Goal: Task Accomplishment & Management: Complete application form

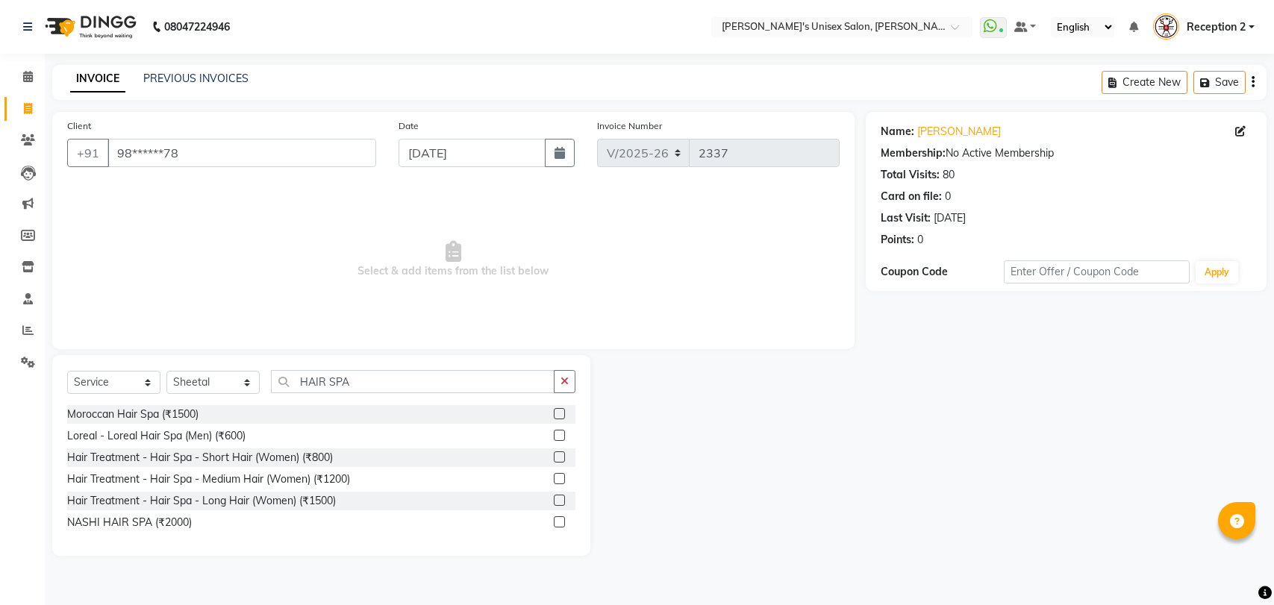
select select "62"
select select "service"
select select "47432"
click at [352, 382] on input "HAIR SPA" at bounding box center [413, 381] width 284 height 23
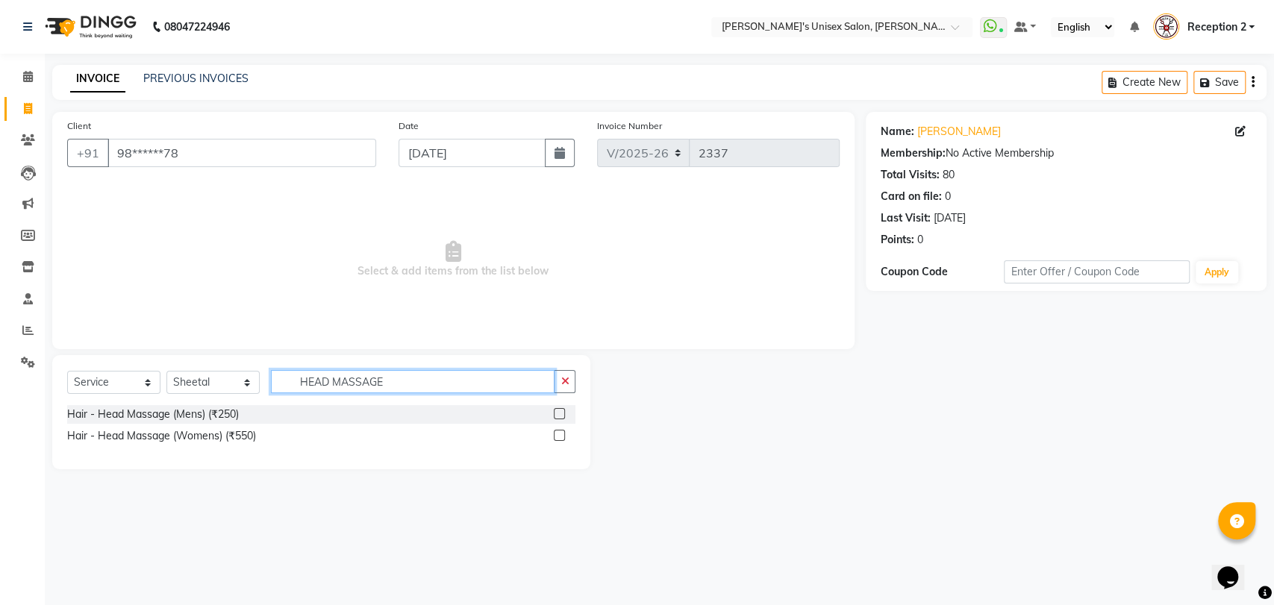
type input "HEAD MASSAGE"
click at [556, 435] on label at bounding box center [559, 435] width 11 height 11
click at [556, 435] on input "checkbox" at bounding box center [559, 436] width 10 height 10
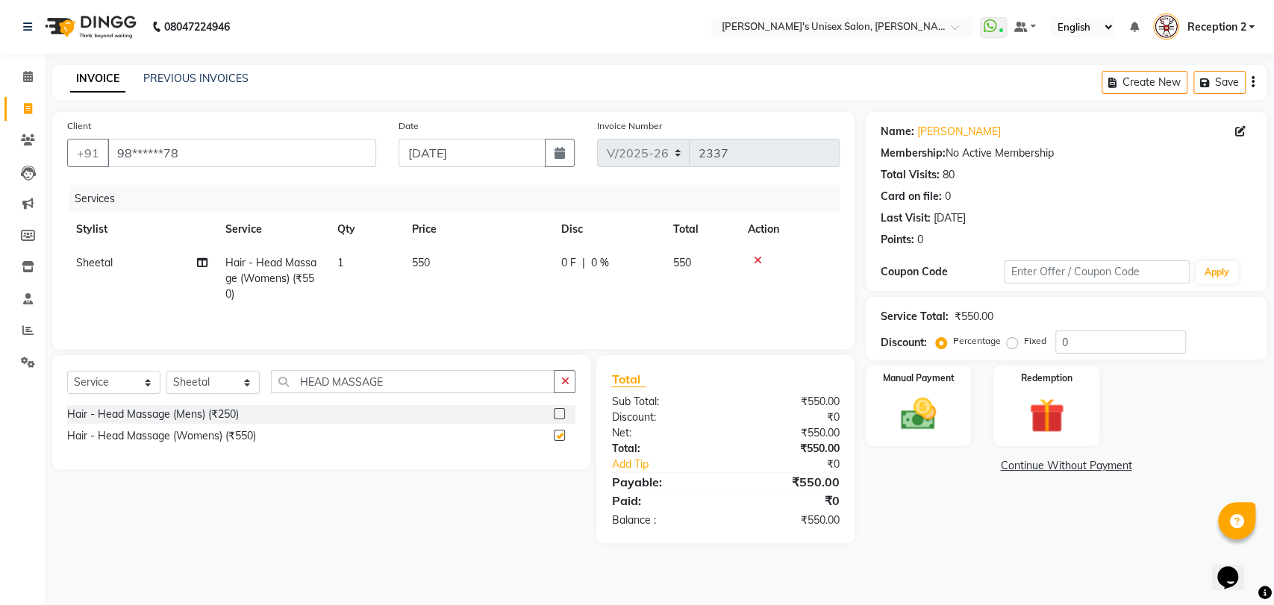
checkbox input "false"
click at [429, 262] on span "550" at bounding box center [421, 262] width 18 height 13
select select "47432"
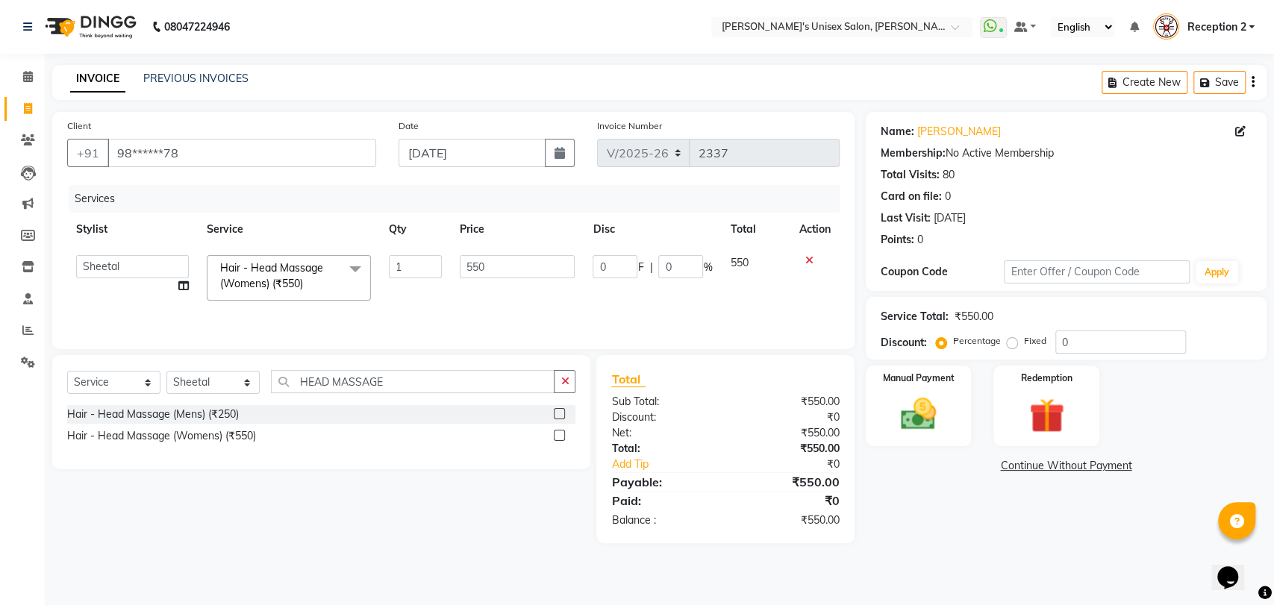
click at [429, 262] on input "1" at bounding box center [415, 266] width 52 height 23
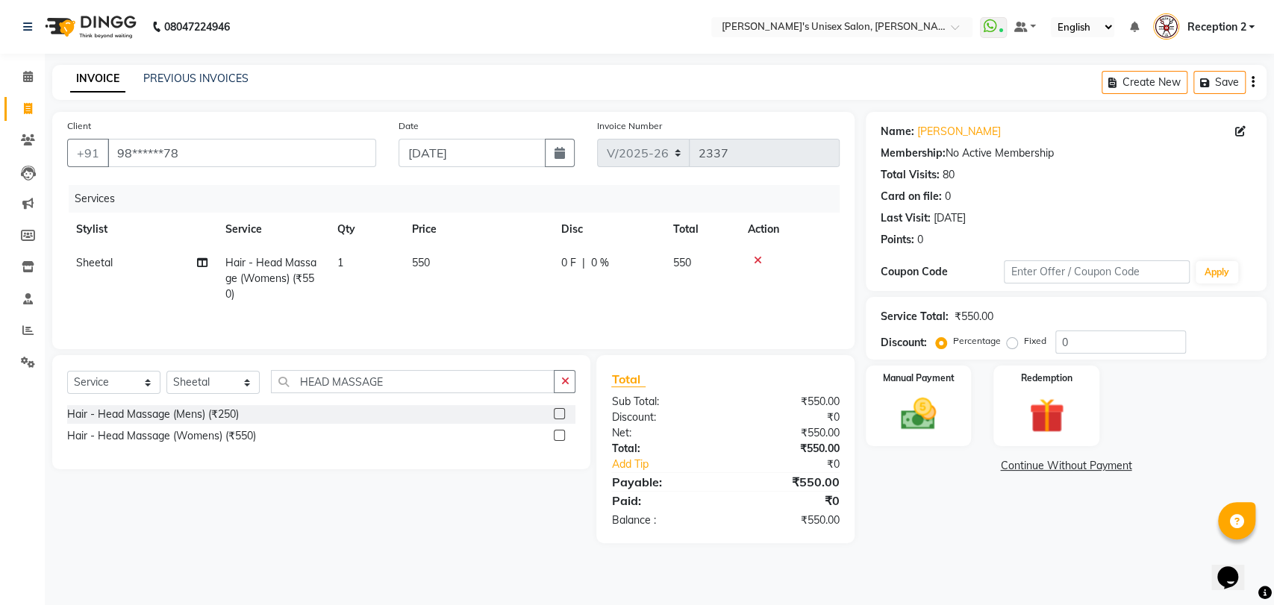
click at [498, 265] on td "550" at bounding box center [477, 278] width 149 height 65
select select "47432"
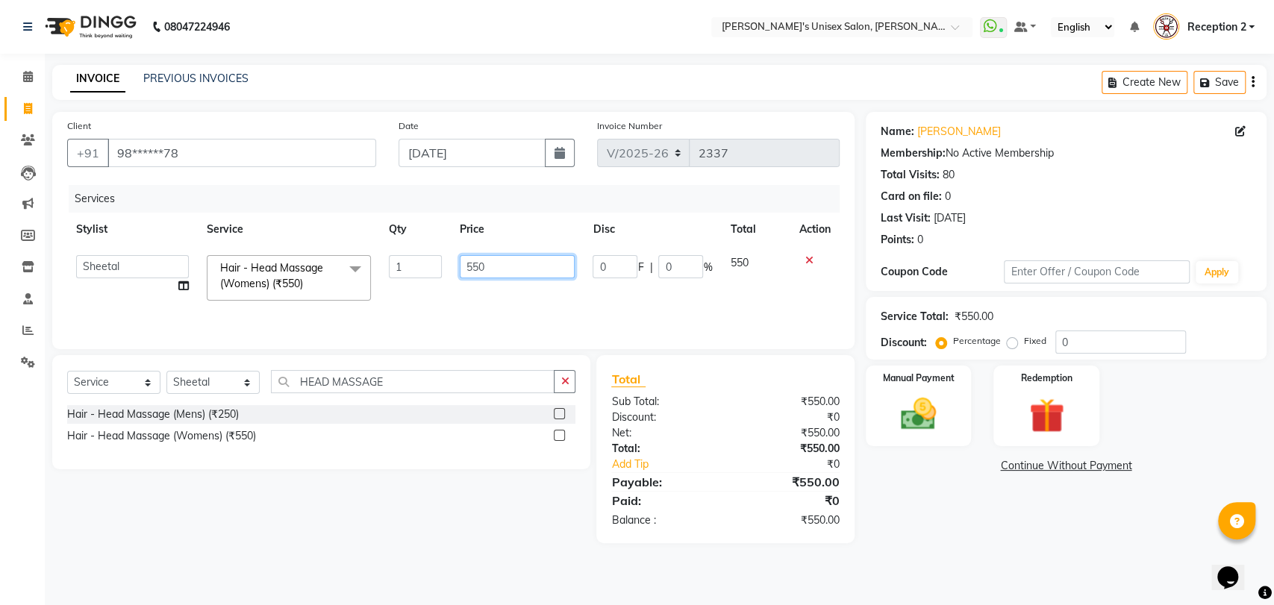
click at [484, 267] on input "550" at bounding box center [518, 266] width 116 height 23
type input "5"
type input "650"
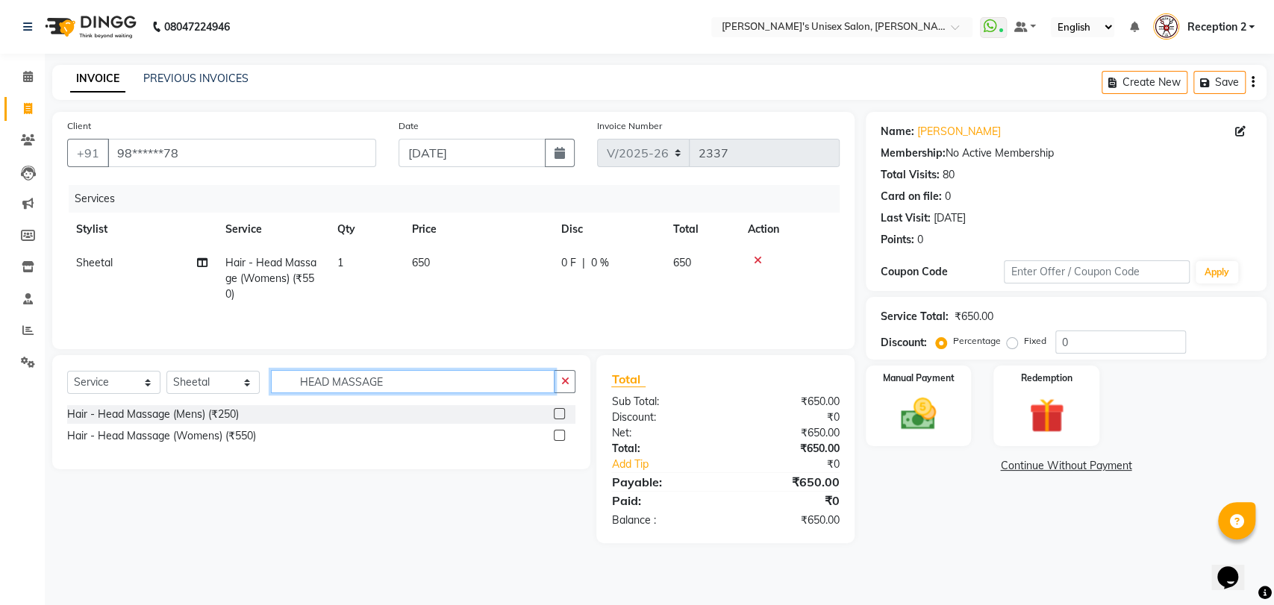
click at [416, 377] on input "HEAD MASSAGE" at bounding box center [413, 381] width 284 height 23
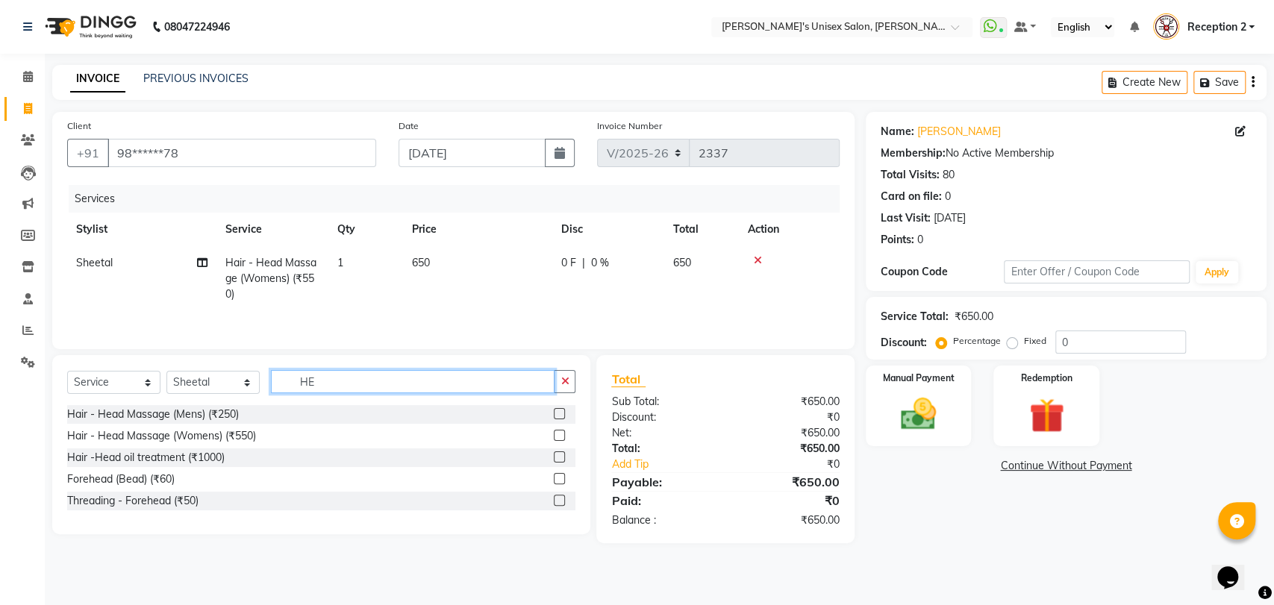
type input "H"
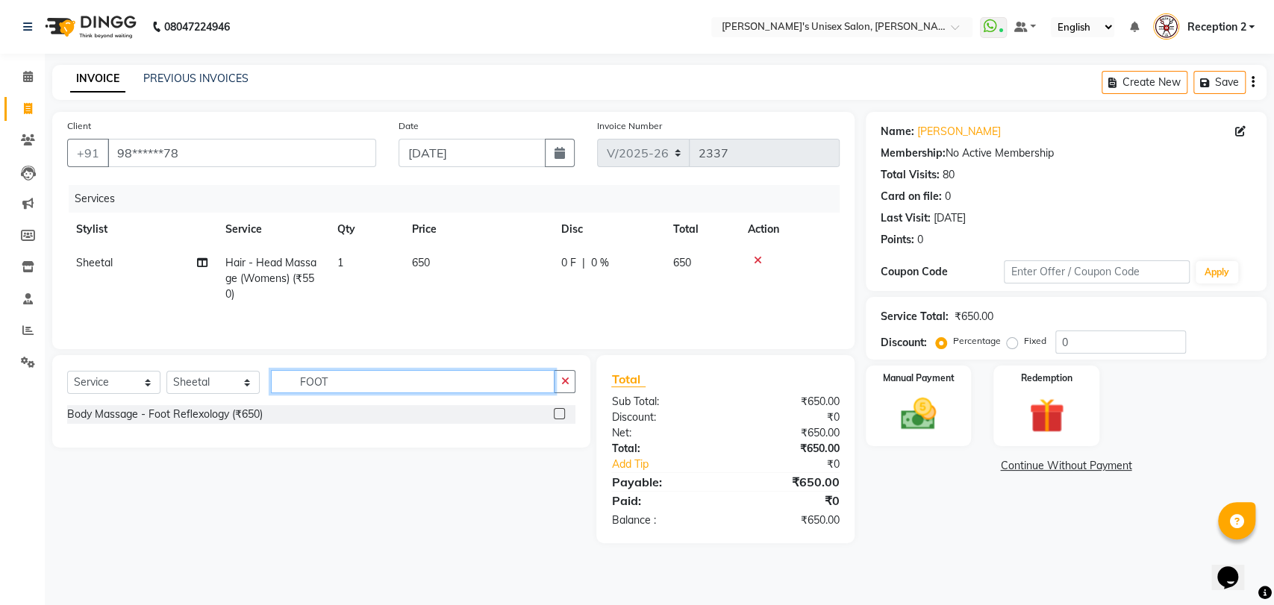
type input "FOOT"
click at [561, 418] on label at bounding box center [559, 413] width 11 height 11
click at [561, 418] on input "checkbox" at bounding box center [559, 415] width 10 height 10
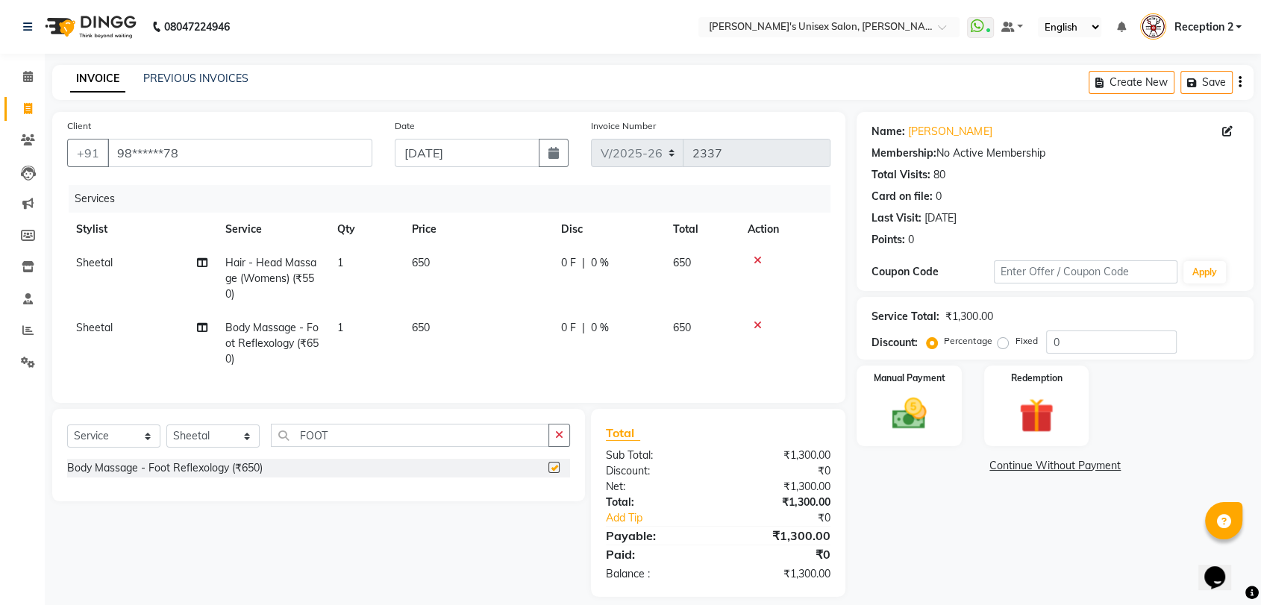
checkbox input "false"
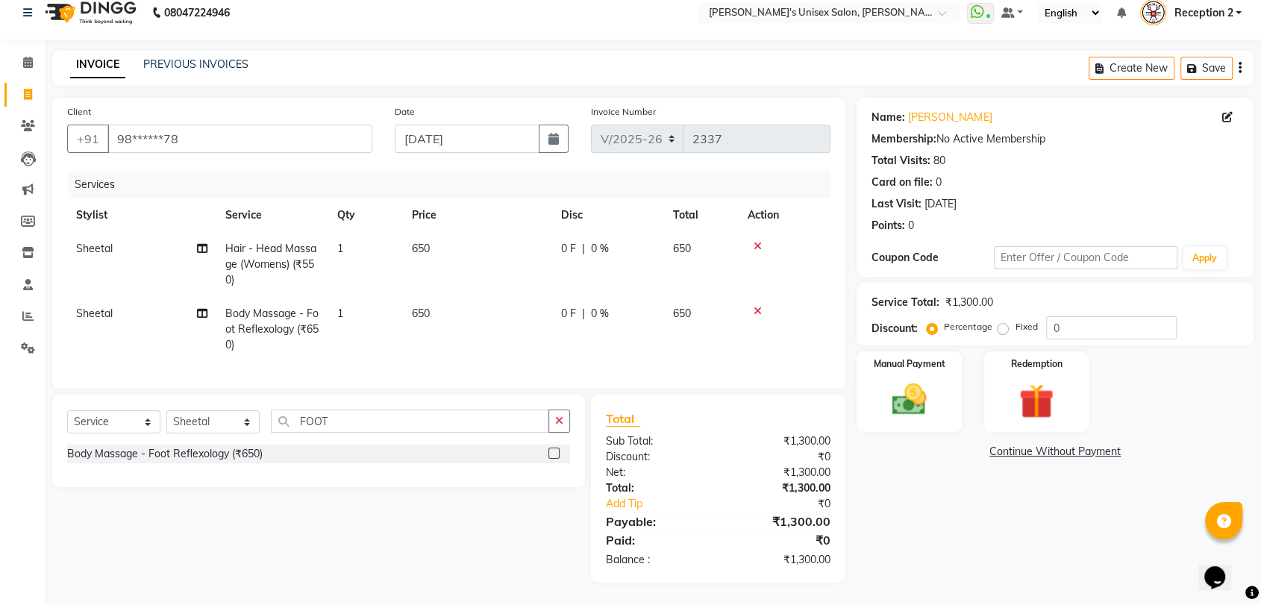
click at [760, 306] on icon at bounding box center [758, 311] width 8 height 10
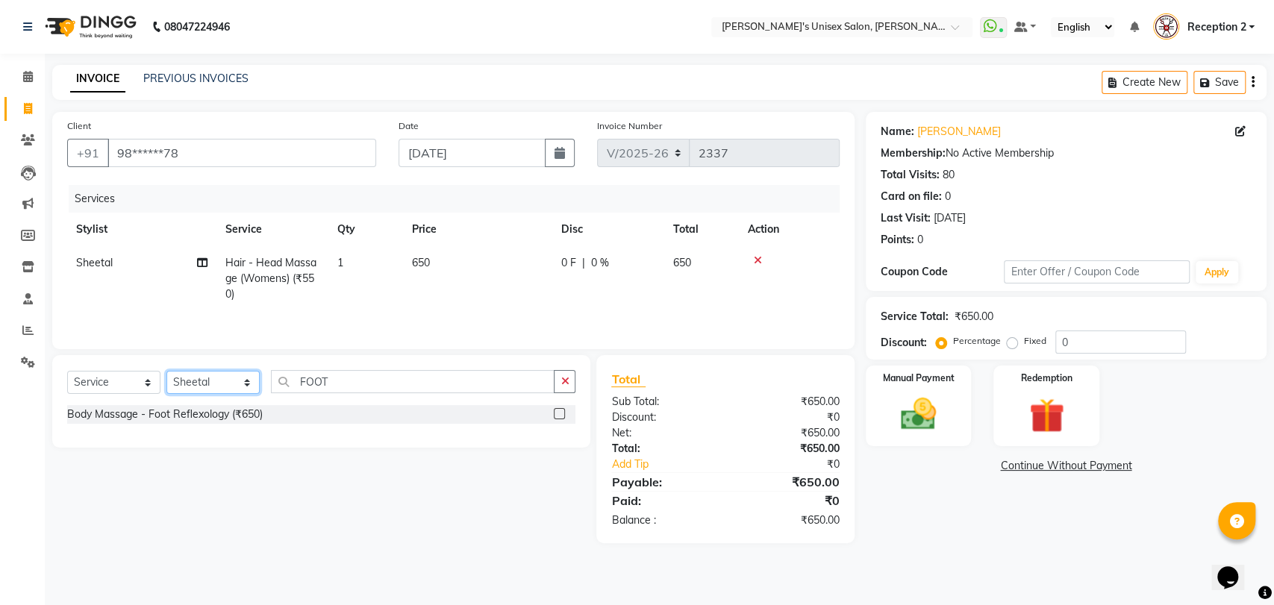
click at [234, 381] on select "Select Stylist [PERSON_NAME] [PERSON_NAME] DEEPA [PERSON_NAME] NEHA Nitin [PERS…" at bounding box center [212, 382] width 93 height 23
select select "23030"
click at [166, 372] on select "Select Stylist [PERSON_NAME] [PERSON_NAME] DEEPA [PERSON_NAME] NEHA Nitin [PERS…" at bounding box center [212, 382] width 93 height 23
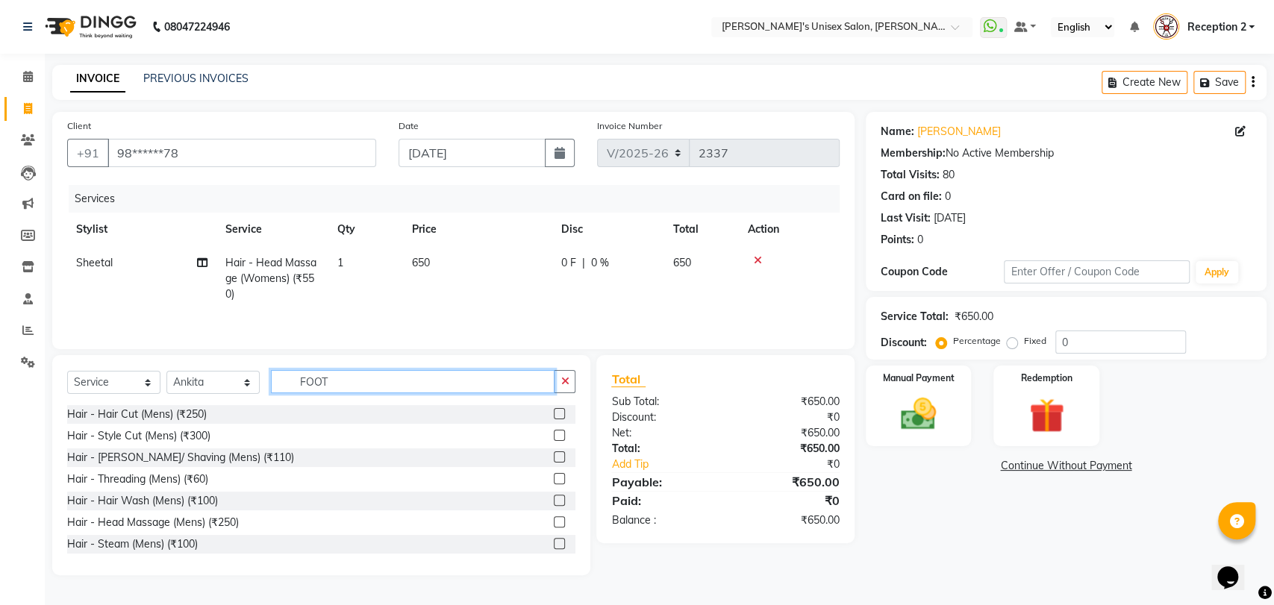
click at [364, 376] on input "FOOT" at bounding box center [413, 381] width 284 height 23
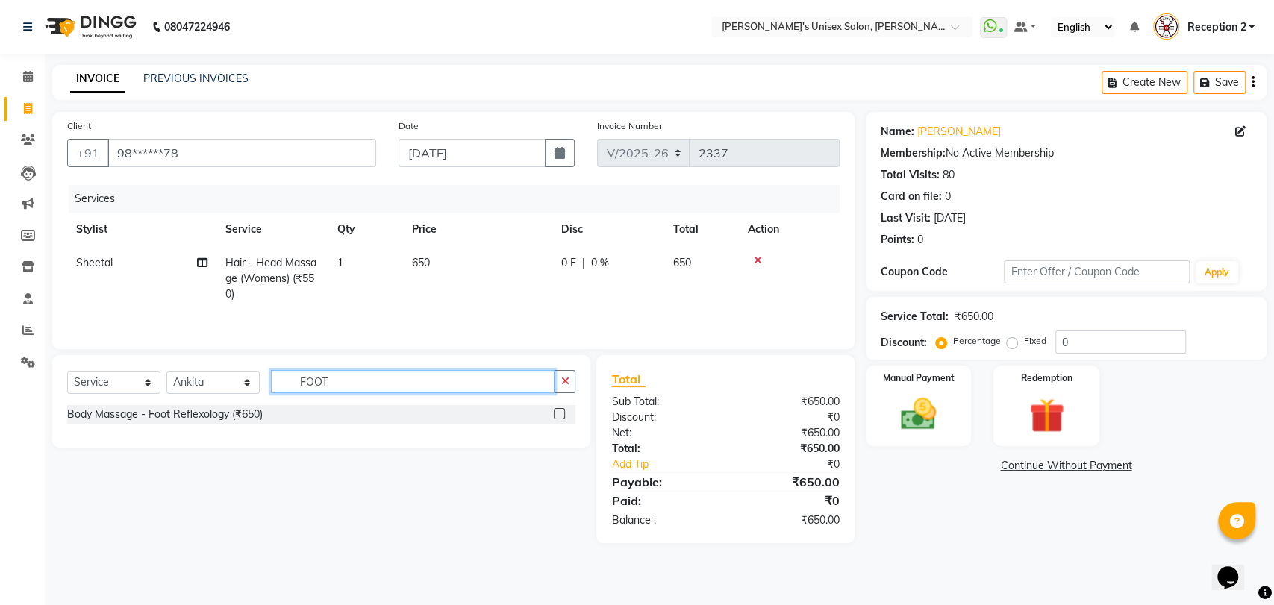
type input "FOOT"
click at [273, 416] on div "Body Massage - Foot Reflexology (₹650)" at bounding box center [321, 414] width 508 height 19
click at [558, 413] on label at bounding box center [559, 413] width 11 height 11
click at [558, 413] on input "checkbox" at bounding box center [559, 415] width 10 height 10
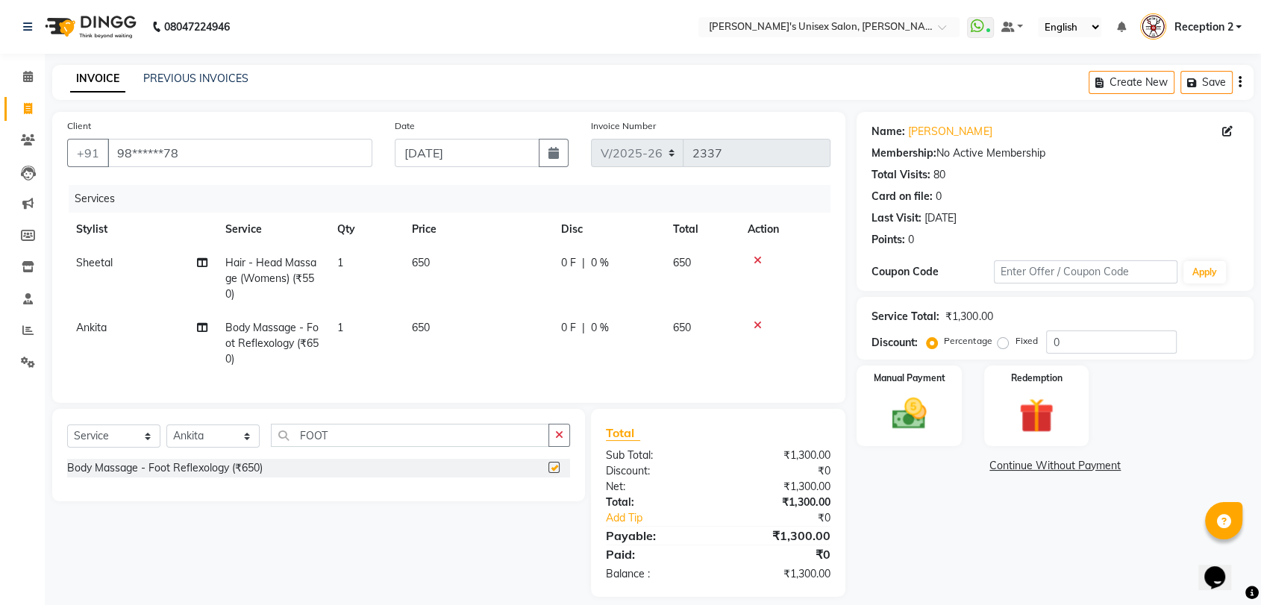
checkbox input "false"
click at [222, 448] on select "Select Stylist [PERSON_NAME] [PERSON_NAME] DEEPA [PERSON_NAME] NEHA Nitin [PERS…" at bounding box center [212, 436] width 93 height 23
select select "47432"
click at [166, 437] on select "Select Stylist [PERSON_NAME] [PERSON_NAME] DEEPA [PERSON_NAME] NEHA Nitin [PERS…" at bounding box center [212, 436] width 93 height 23
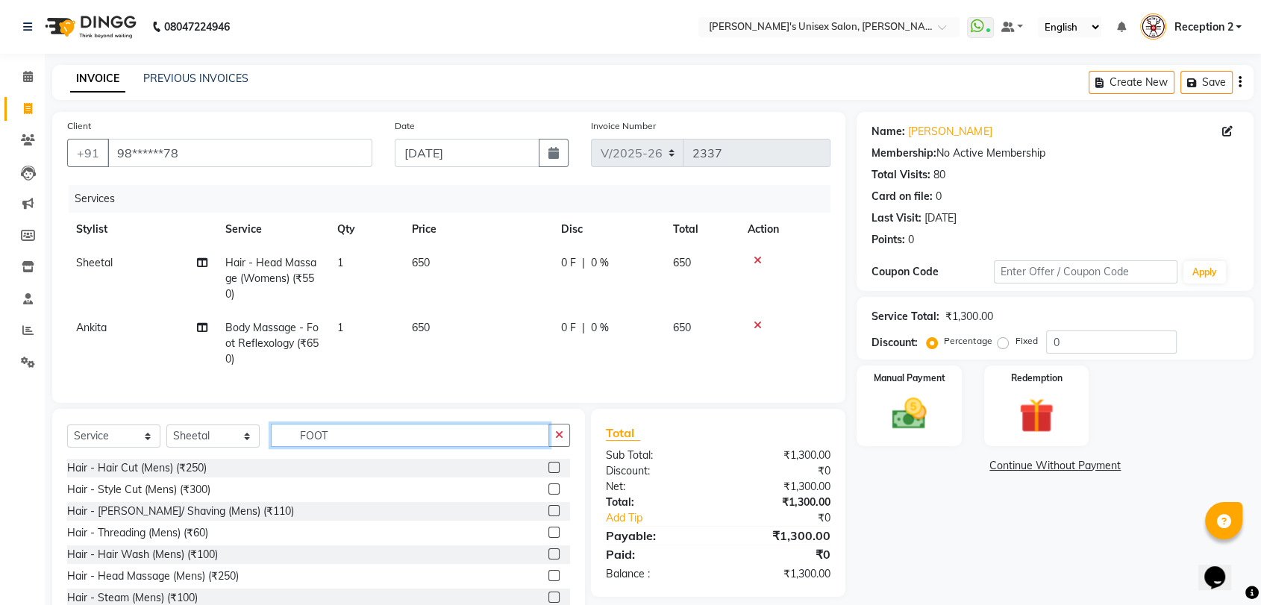
click at [337, 447] on input "FOOT" at bounding box center [410, 435] width 278 height 23
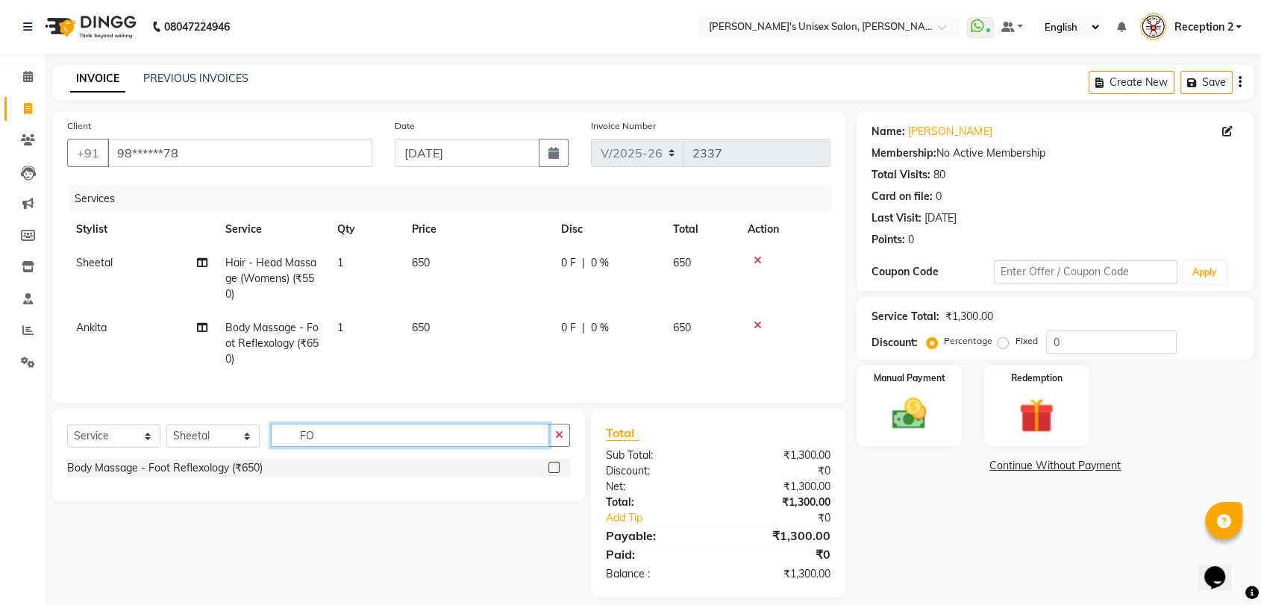
type input "F"
type input "HAIR WASH"
click at [554, 495] on label at bounding box center [554, 489] width 11 height 11
click at [554, 495] on input "checkbox" at bounding box center [554, 490] width 10 height 10
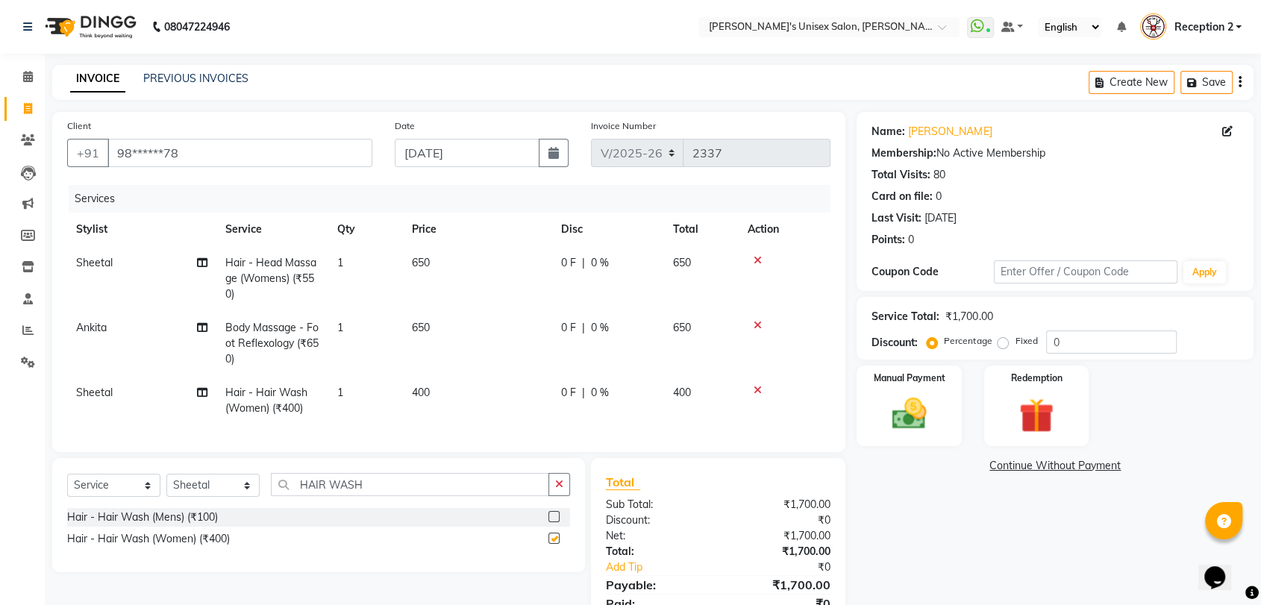
checkbox input "false"
click at [431, 388] on td "400" at bounding box center [477, 400] width 149 height 49
select select "47432"
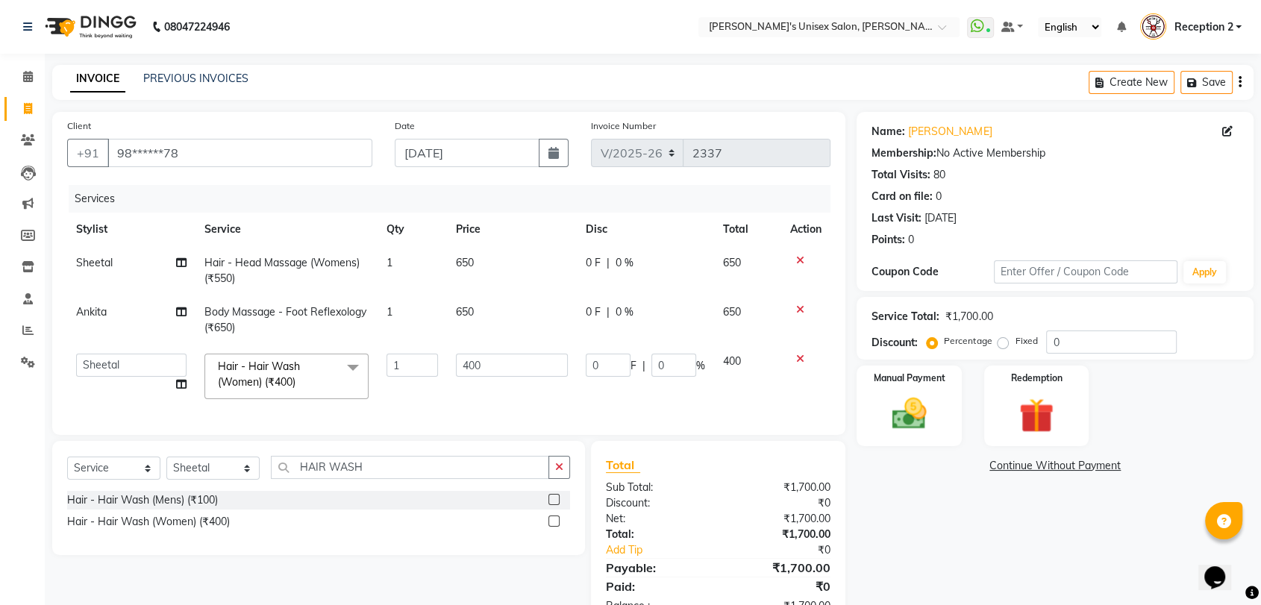
click at [431, 388] on td "1" at bounding box center [412, 376] width 69 height 63
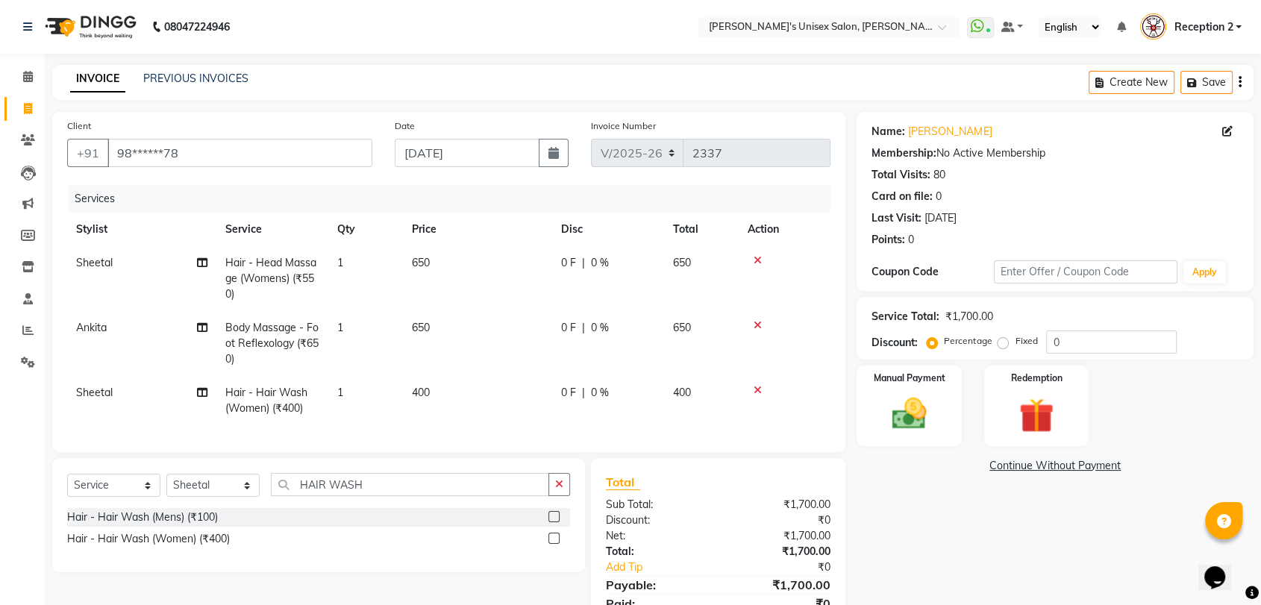
click at [498, 366] on td "650" at bounding box center [477, 343] width 149 height 65
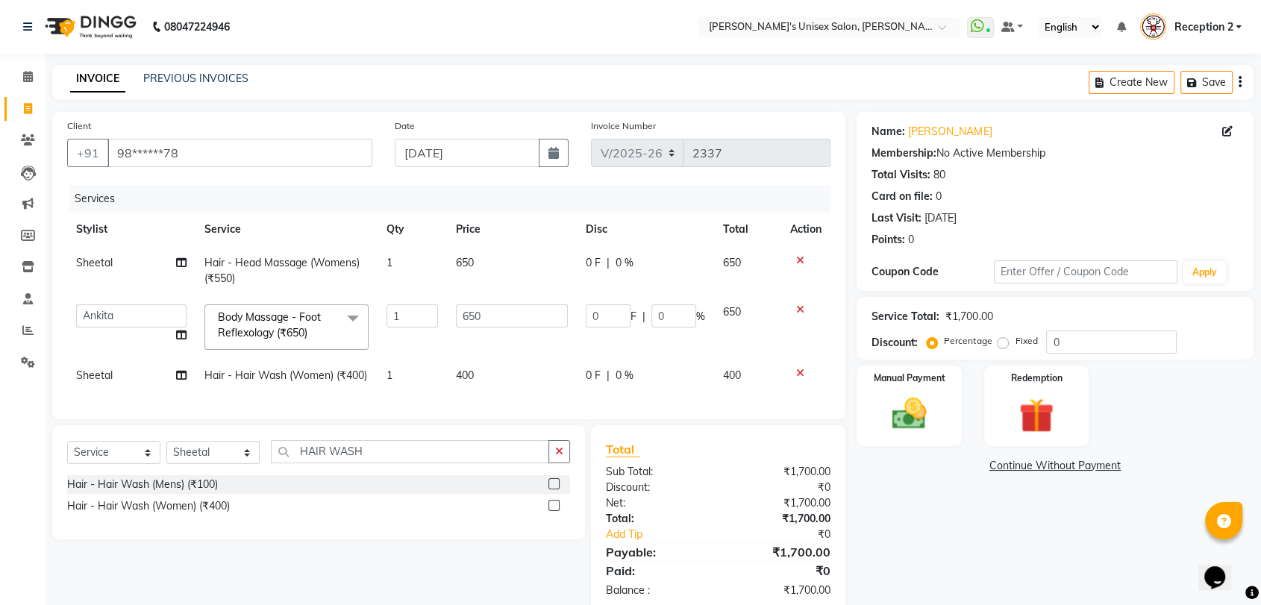
click at [482, 371] on td "400" at bounding box center [512, 376] width 130 height 34
select select "47432"
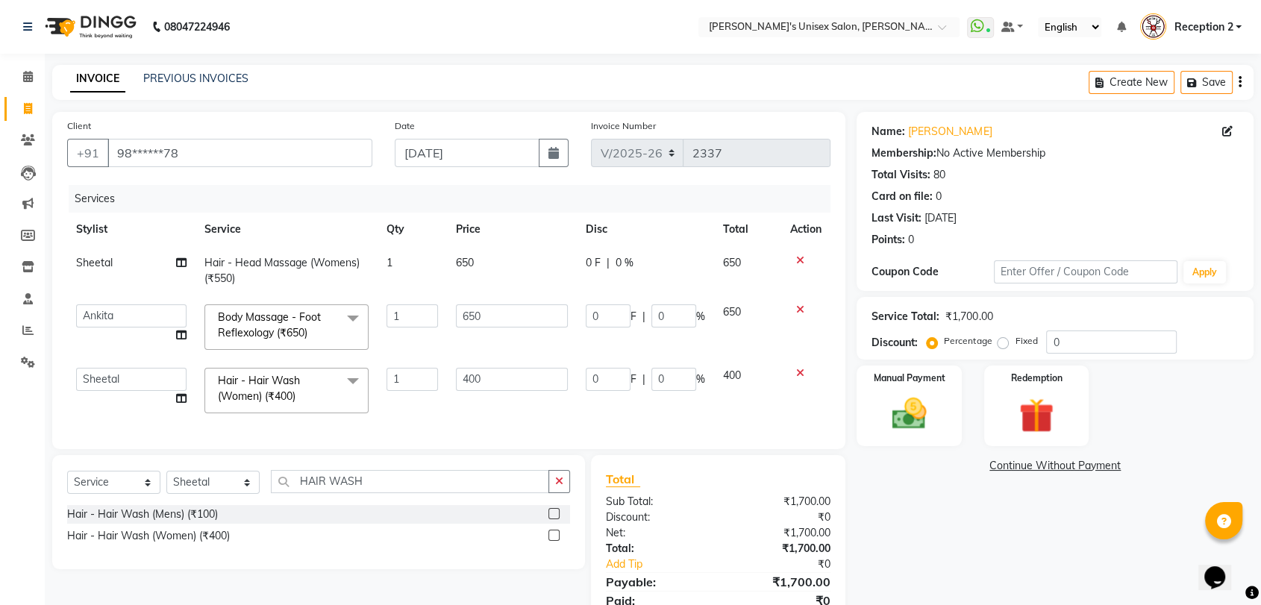
click at [482, 371] on input "400" at bounding box center [512, 379] width 112 height 23
type input "500"
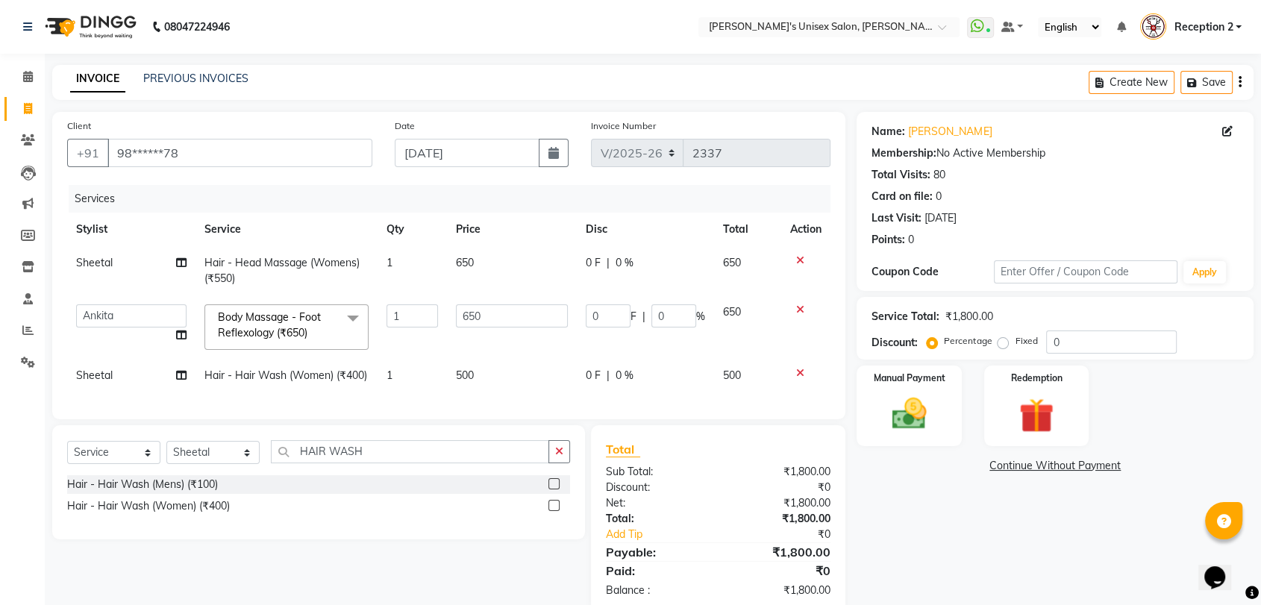
click at [937, 541] on div "Name: [PERSON_NAME] Membership: No Active Membership Total Visits: 80 Card on f…" at bounding box center [1061, 363] width 408 height 502
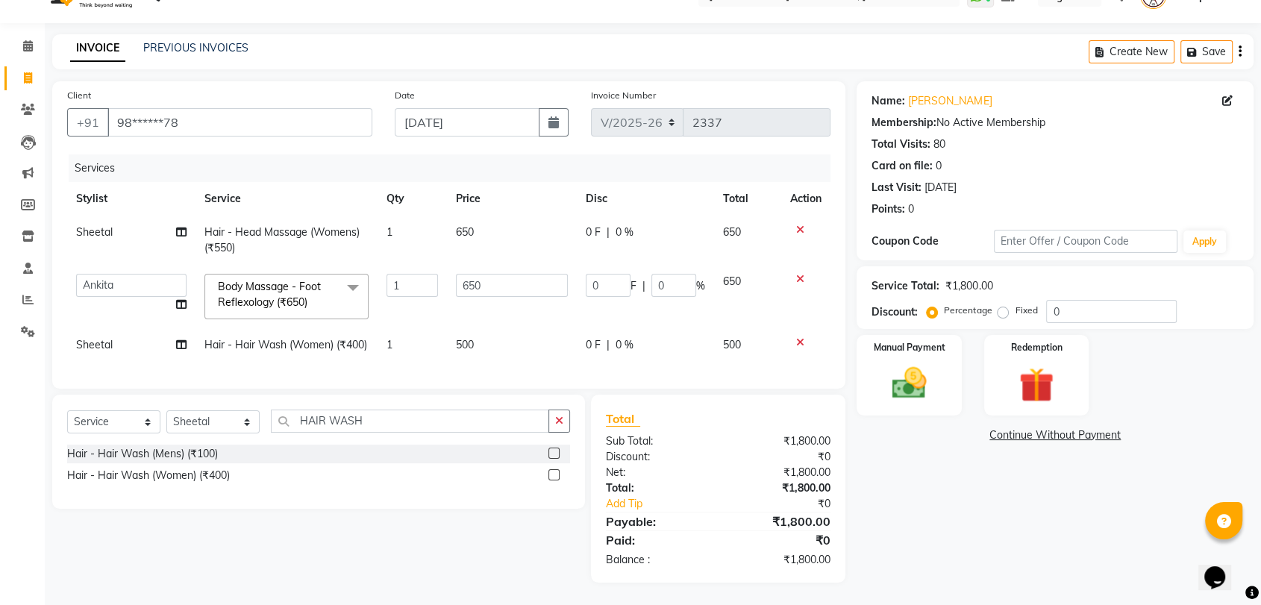
click at [797, 337] on icon at bounding box center [800, 342] width 8 height 10
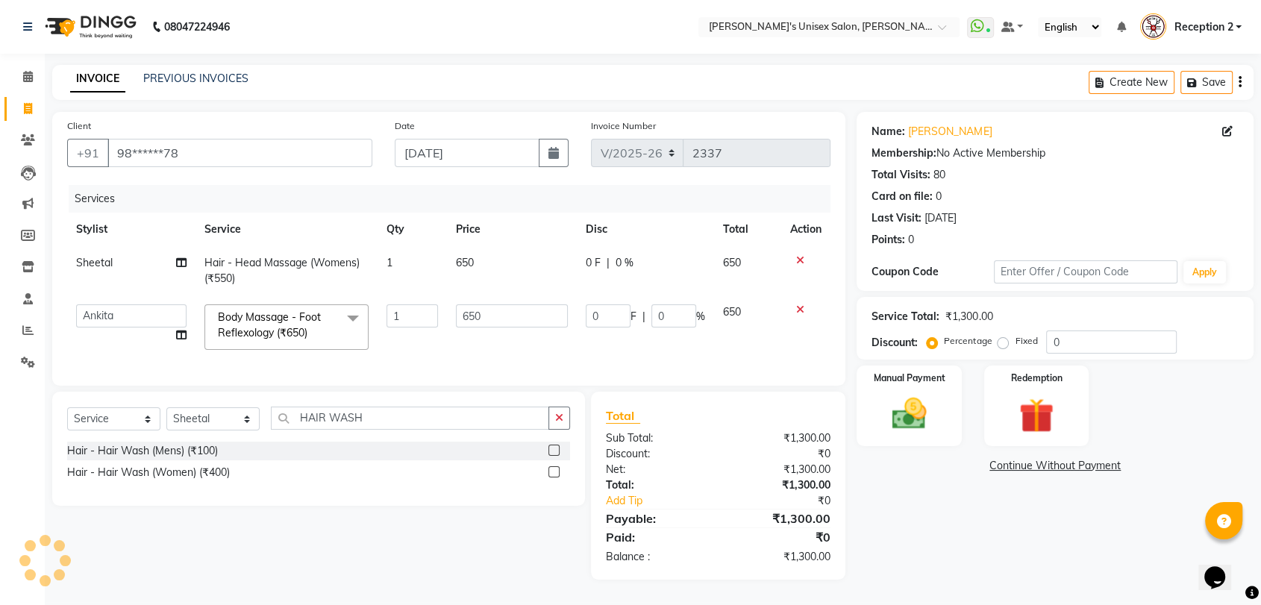
scroll to position [9, 0]
click at [920, 413] on img at bounding box center [909, 414] width 58 height 42
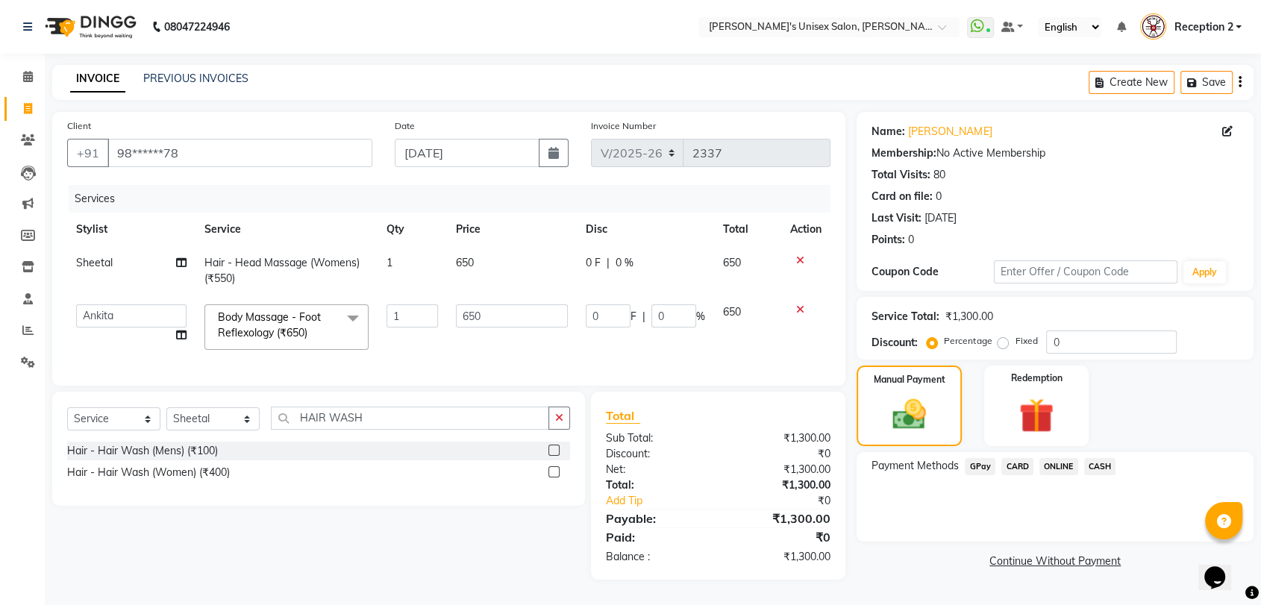
click at [1098, 458] on span "CASH" at bounding box center [1100, 466] width 32 height 17
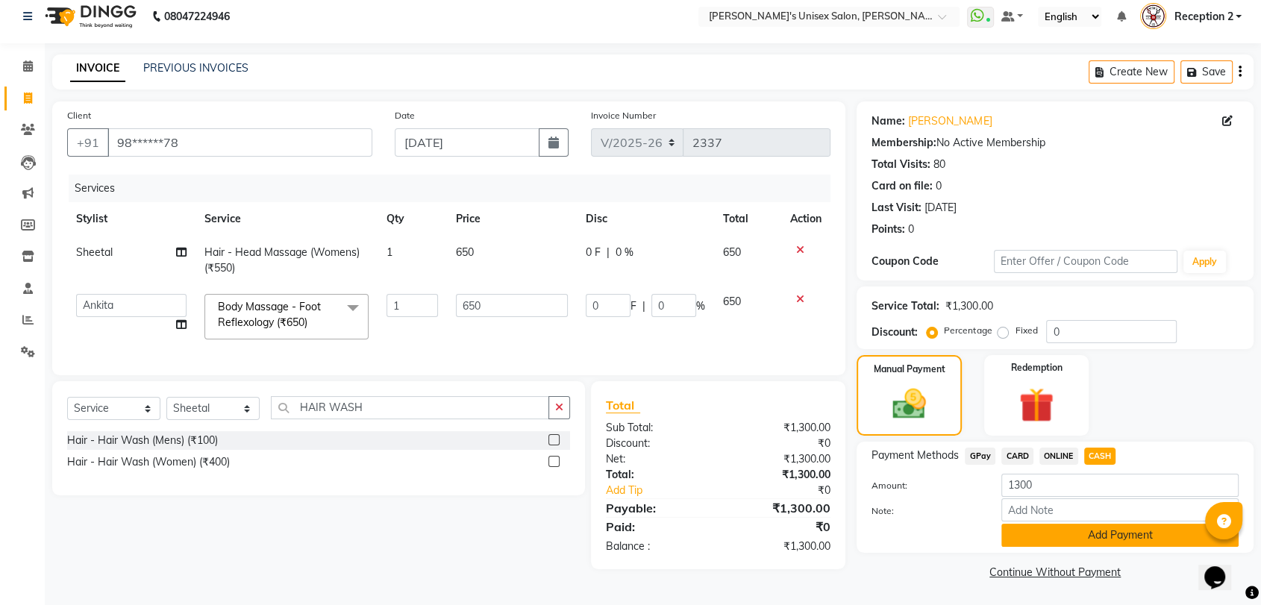
click at [1124, 536] on button "Add Payment" at bounding box center [1120, 535] width 237 height 23
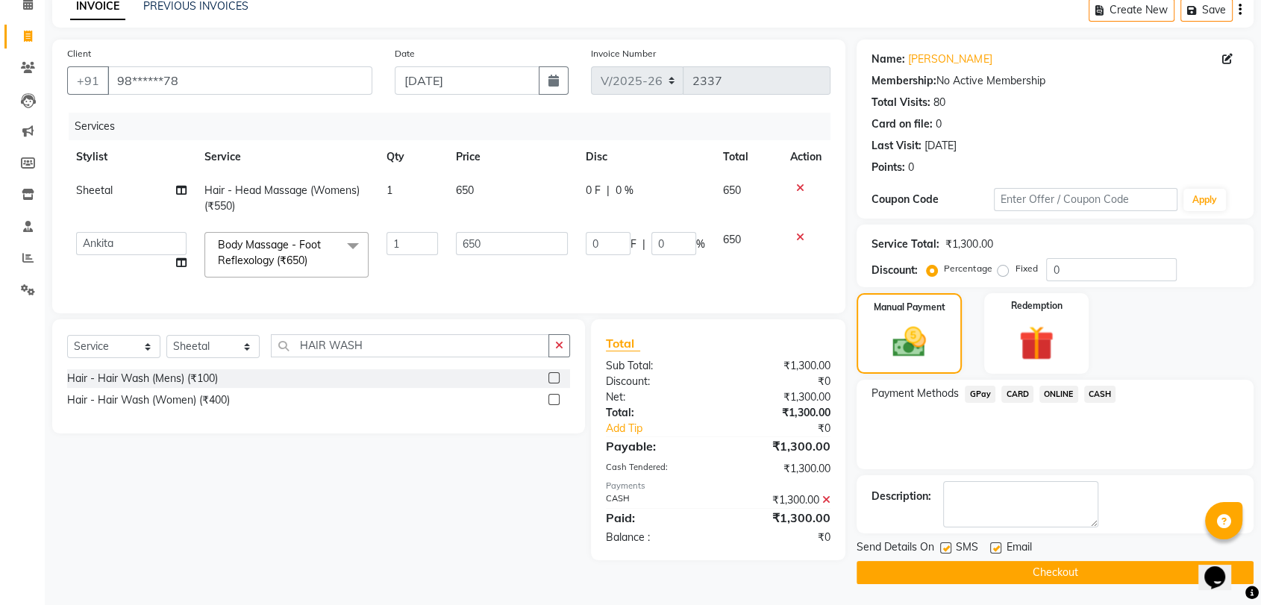
scroll to position [73, 0]
click at [1115, 572] on button "Checkout" at bounding box center [1055, 572] width 397 height 23
